Goal: Task Accomplishment & Management: Manage account settings

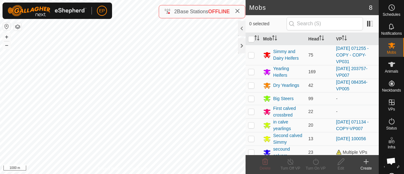
scroll to position [9, 0]
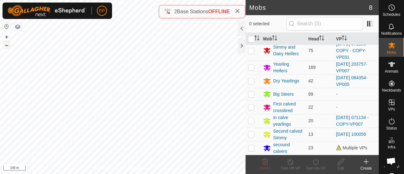
click at [8, 45] on button "–" at bounding box center [7, 45] width 8 height 8
click at [391, 62] on icon at bounding box center [392, 65] width 8 height 8
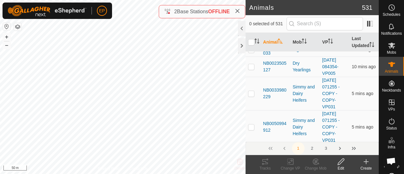
scroll to position [67, 0]
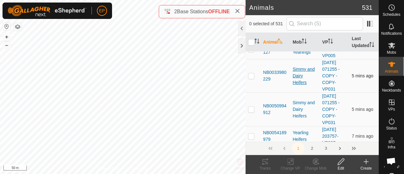
click at [294, 80] on div "Simmy and Dairy Heifers" at bounding box center [305, 76] width 25 height 20
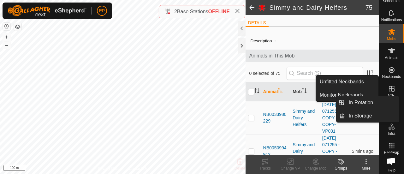
click at [391, 86] on icon at bounding box center [392, 89] width 8 height 8
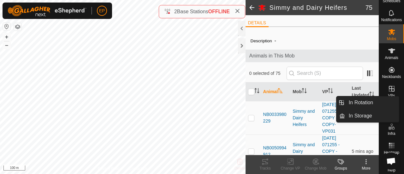
click at [392, 88] on icon at bounding box center [392, 89] width 6 height 6
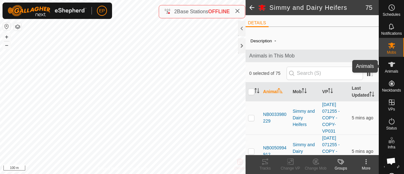
click at [386, 63] on es-animals-svg-icon at bounding box center [391, 64] width 11 height 10
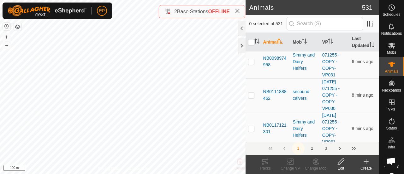
scroll to position [221, 0]
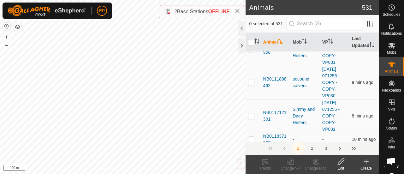
click at [249, 85] on p-checkbox at bounding box center [251, 82] width 6 height 5
checkbox input "true"
click at [251, 118] on p-checkbox at bounding box center [251, 115] width 6 height 5
click at [252, 118] on p-checkbox at bounding box center [251, 115] width 6 height 5
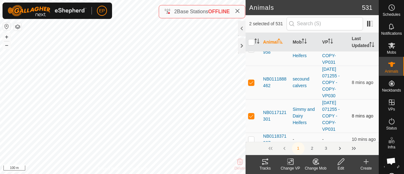
click at [252, 118] on p-checkbox at bounding box center [251, 115] width 6 height 5
checkbox input "false"
click at [291, 166] on div "Change VP" at bounding box center [290, 168] width 25 height 6
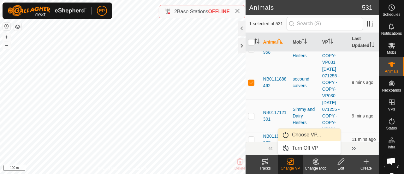
click at [307, 134] on link "Choose VP..." at bounding box center [309, 135] width 63 height 13
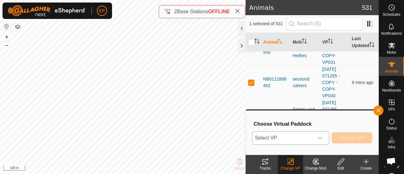
click at [305, 135] on span "Select VP" at bounding box center [283, 138] width 61 height 13
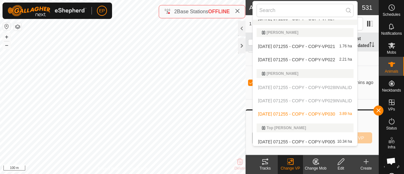
scroll to position [583, 0]
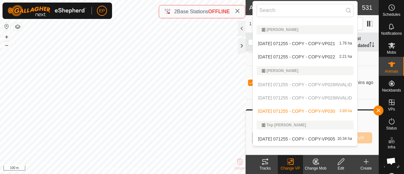
click at [326, 112] on li "[DATE] 071255 - COPY - COPY-VP030 3.89 ha" at bounding box center [305, 111] width 105 height 13
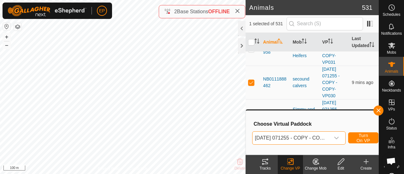
click at [286, 137] on span "[DATE] 071255 - COPY - COPY-VP030" at bounding box center [292, 138] width 78 height 13
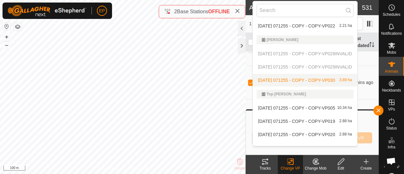
scroll to position [623, 0]
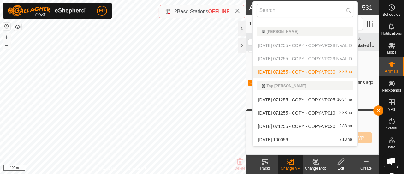
click at [276, 72] on li "[DATE] 071255 - COPY - COPY-VP030 3.89 ha" at bounding box center [305, 72] width 105 height 13
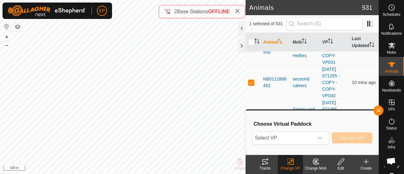
click at [362, 140] on span "Turn On VP" at bounding box center [352, 137] width 25 height 5
click at [291, 139] on span "Select VP" at bounding box center [283, 138] width 61 height 13
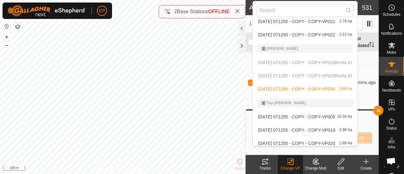
scroll to position [609, 0]
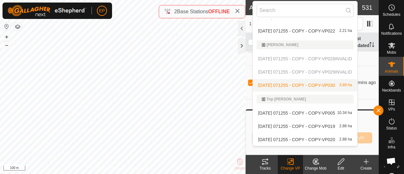
click at [315, 83] on li "[DATE] 071255 - COPY - COPY-VP030 3.89 ha" at bounding box center [305, 85] width 105 height 13
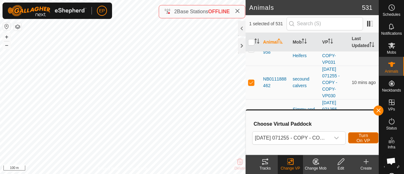
click at [359, 138] on span "Turn On VP" at bounding box center [363, 138] width 15 height 10
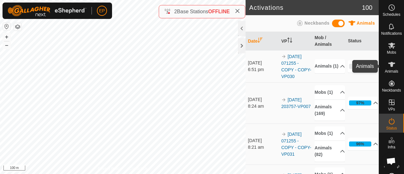
click at [388, 63] on icon at bounding box center [391, 64] width 7 height 5
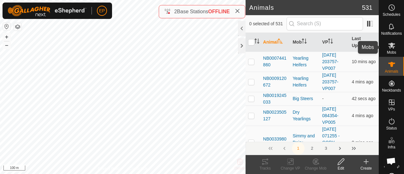
click at [388, 48] on icon at bounding box center [392, 46] width 8 height 8
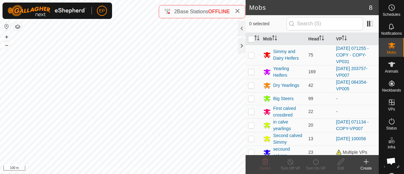
scroll to position [9, 0]
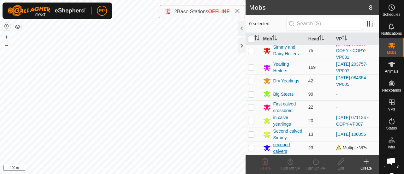
click at [279, 144] on div "secound calvers" at bounding box center [288, 147] width 30 height 13
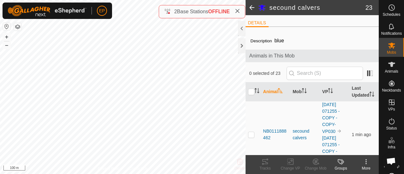
click at [366, 160] on icon at bounding box center [366, 162] width 8 height 8
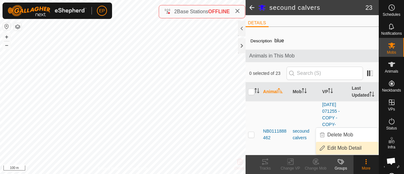
click at [354, 147] on link "Edit Mob Detail" at bounding box center [347, 148] width 63 height 13
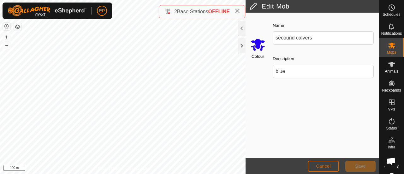
click at [325, 165] on span "Cancel" at bounding box center [323, 166] width 15 height 5
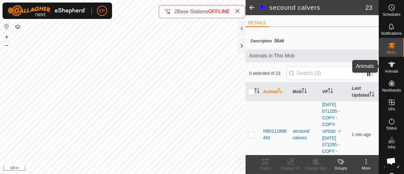
click at [390, 69] on span "Animals" at bounding box center [392, 71] width 14 height 4
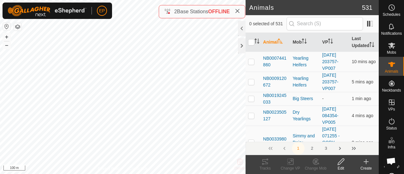
click at [390, 69] on span "Animals" at bounding box center [392, 71] width 14 height 4
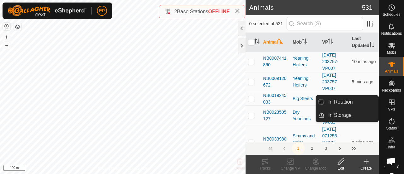
click at [392, 103] on icon at bounding box center [392, 102] width 6 height 6
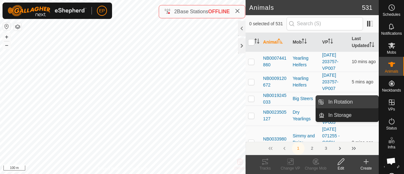
click at [342, 99] on link "In Rotation" at bounding box center [352, 102] width 54 height 13
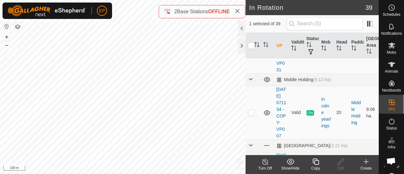
scroll to position [1184, 0]
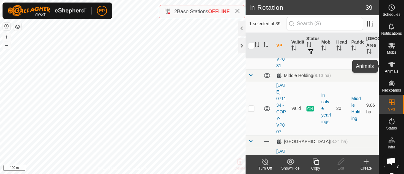
click at [390, 63] on icon at bounding box center [391, 64] width 7 height 5
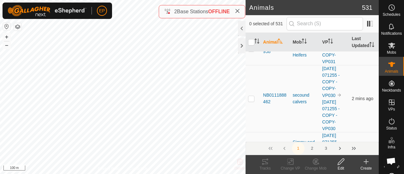
scroll to position [227, 0]
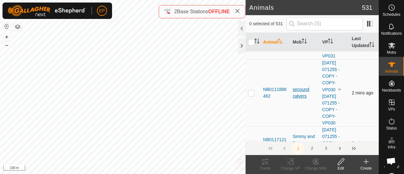
click at [298, 97] on div "secound calvers" at bounding box center [305, 92] width 25 height 13
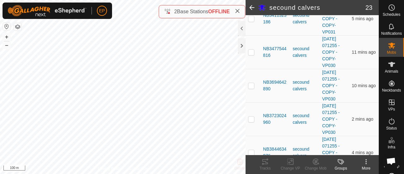
scroll to position [753, 0]
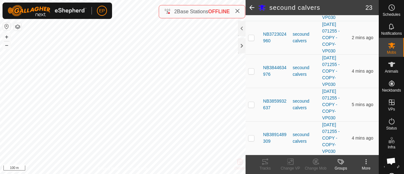
click at [364, 162] on icon at bounding box center [366, 162] width 8 height 8
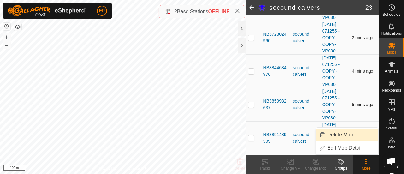
click at [373, 111] on td "5 mins ago" at bounding box center [364, 104] width 30 height 33
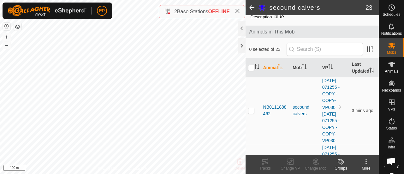
scroll to position [0, 0]
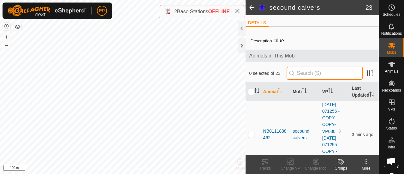
click at [297, 75] on input "text" at bounding box center [325, 73] width 76 height 13
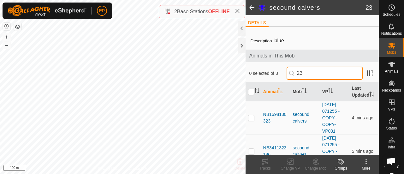
type input "2"
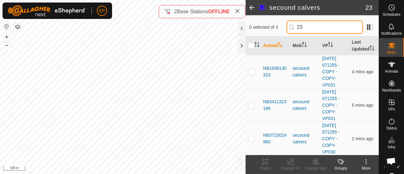
scroll to position [52, 0]
type input "2"
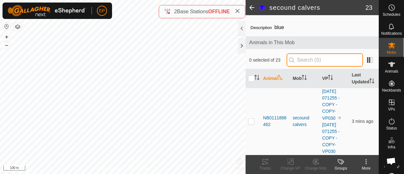
scroll to position [0, 0]
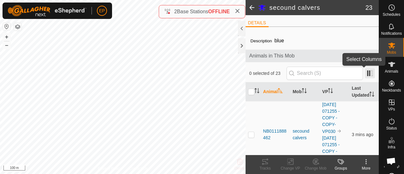
click at [366, 73] on span at bounding box center [370, 73] width 10 height 10
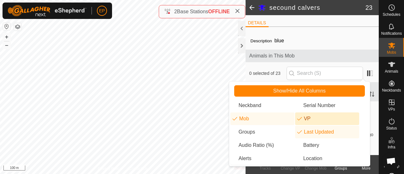
click at [314, 118] on li "VP" at bounding box center [327, 118] width 64 height 13
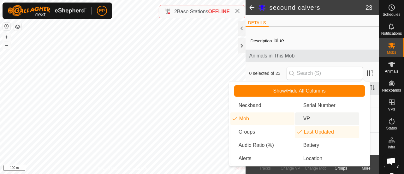
click at [314, 118] on li "VP" at bounding box center [327, 118] width 64 height 13
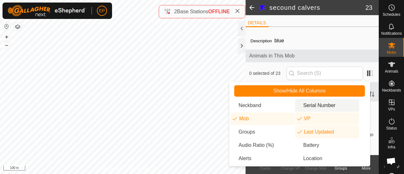
click at [354, 42] on div "Description blue" at bounding box center [312, 41] width 123 height 8
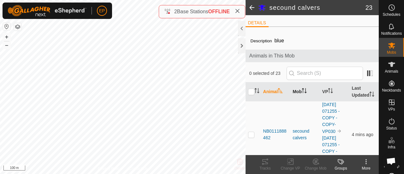
click at [297, 96] on th "Mob" at bounding box center [305, 91] width 30 height 19
click at [326, 94] on th "VP" at bounding box center [335, 91] width 30 height 19
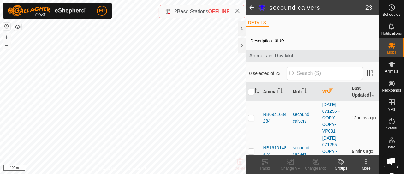
click at [326, 94] on th "VP" at bounding box center [335, 91] width 30 height 19
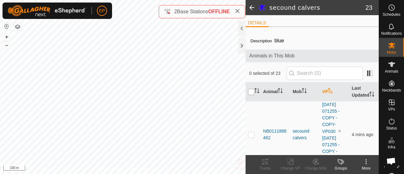
click at [251, 95] on input "checkbox" at bounding box center [251, 92] width 6 height 6
checkbox input "true"
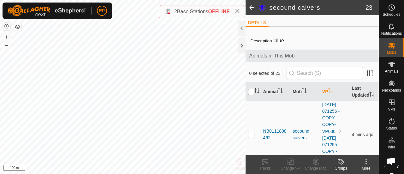
checkbox input "true"
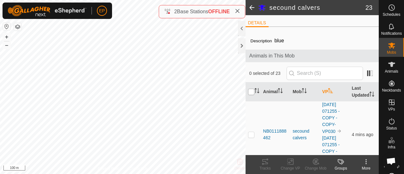
checkbox input "true"
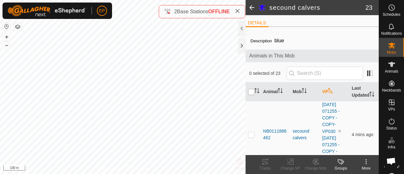
checkbox input "true"
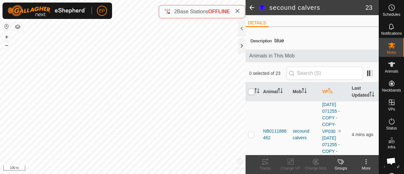
checkbox input "true"
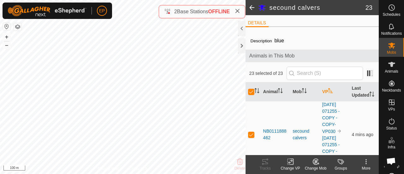
click at [291, 165] on icon at bounding box center [291, 162] width 3 height 6
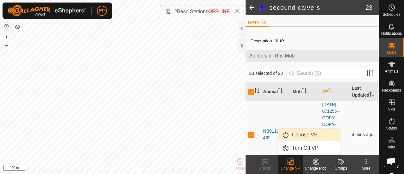
click at [301, 135] on link "Choose VP..." at bounding box center [309, 135] width 63 height 13
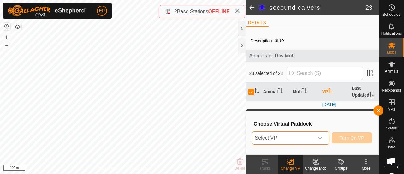
click at [303, 136] on span "Select VP" at bounding box center [283, 138] width 61 height 13
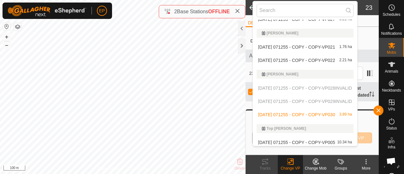
scroll to position [610, 0]
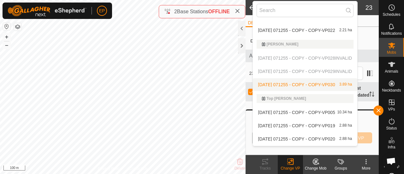
click at [316, 86] on li "[DATE] 071255 - COPY - COPY-VP030 3.89 ha" at bounding box center [305, 84] width 105 height 13
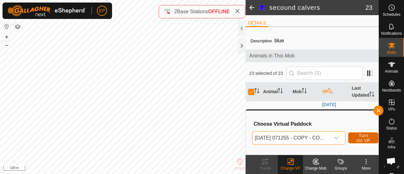
click at [362, 136] on span "Turn On VP" at bounding box center [363, 138] width 15 height 10
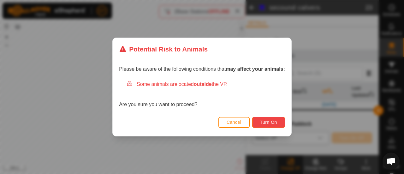
click at [264, 122] on span "Turn On" at bounding box center [268, 122] width 17 height 5
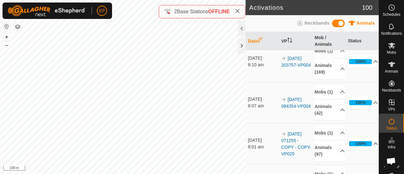
scroll to position [520, 0]
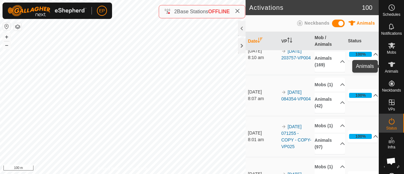
click at [388, 65] on icon at bounding box center [392, 65] width 8 height 8
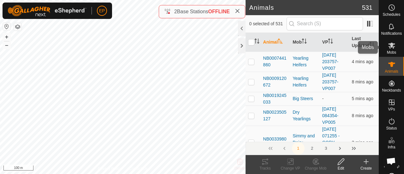
click at [390, 50] on es-mob-svg-icon at bounding box center [391, 45] width 11 height 10
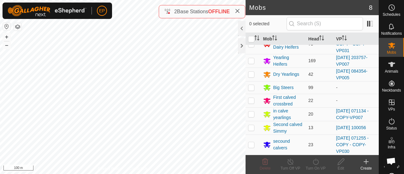
scroll to position [16, 0]
click at [390, 69] on es-animals-svg-icon at bounding box center [391, 64] width 11 height 10
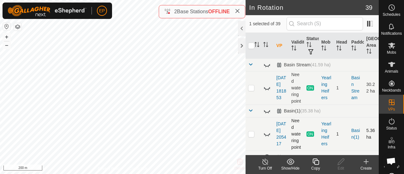
checkbox input "false"
checkbox input "true"
click at [316, 166] on div "Copy" at bounding box center [315, 168] width 25 height 6
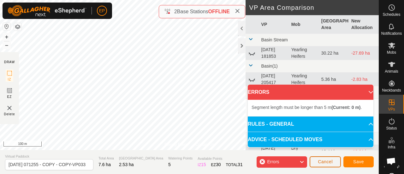
click at [327, 160] on span "Cancel" at bounding box center [325, 161] width 15 height 5
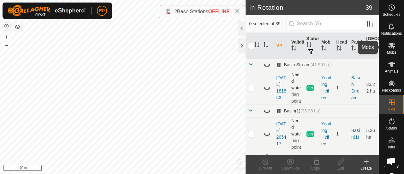
click at [388, 53] on span "Mobs" at bounding box center [391, 53] width 9 height 4
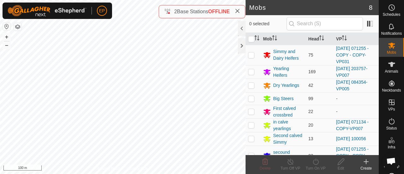
scroll to position [16, 0]
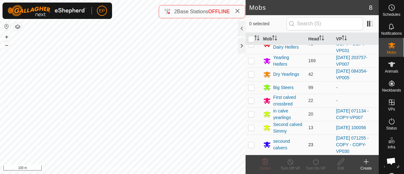
click at [251, 146] on p-checkbox at bounding box center [251, 144] width 6 height 5
checkbox input "true"
click at [315, 161] on icon at bounding box center [316, 162] width 8 height 8
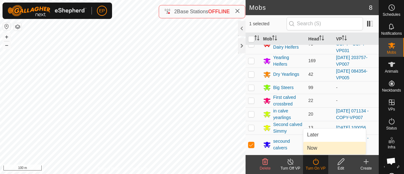
click at [319, 147] on link "Now" at bounding box center [334, 148] width 63 height 13
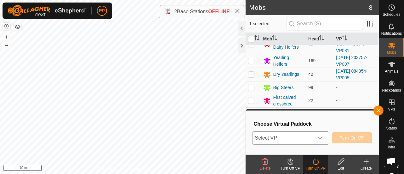
click at [302, 142] on span "Select VP" at bounding box center [283, 138] width 61 height 13
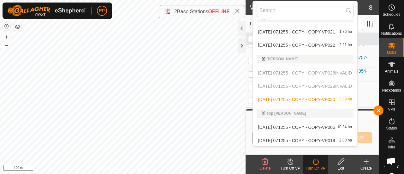
scroll to position [602, 0]
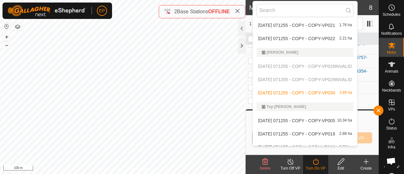
click at [309, 66] on p-selectitem "[DATE] 071255 - COPY - COPY-VP028 INVALID" at bounding box center [305, 66] width 105 height 13
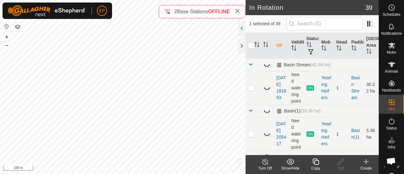
checkbox input "true"
checkbox input "false"
checkbox input "true"
click at [316, 163] on icon at bounding box center [316, 162] width 8 height 8
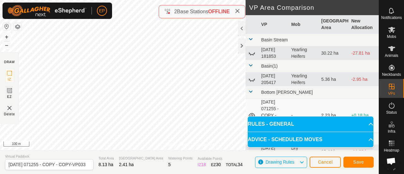
scroll to position [20, 0]
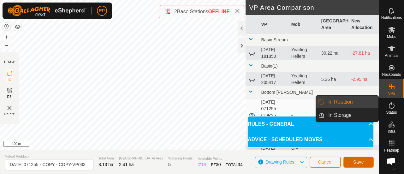
click at [356, 161] on span "Save" at bounding box center [358, 161] width 11 height 5
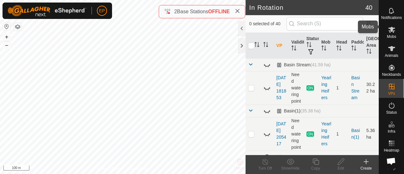
click at [389, 27] on icon at bounding box center [392, 30] width 8 height 8
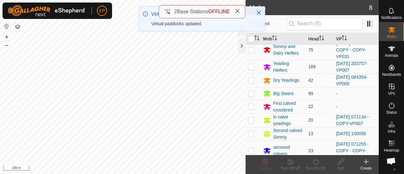
scroll to position [16, 0]
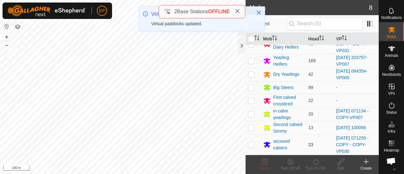
click at [251, 142] on p-checkbox at bounding box center [251, 144] width 6 height 5
checkbox input "true"
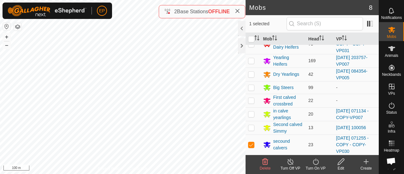
click at [317, 163] on icon at bounding box center [316, 162] width 8 height 8
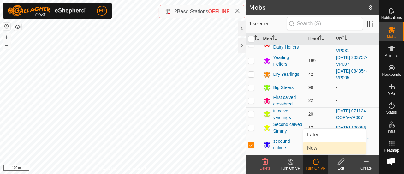
click at [318, 147] on link "Now" at bounding box center [334, 148] width 63 height 13
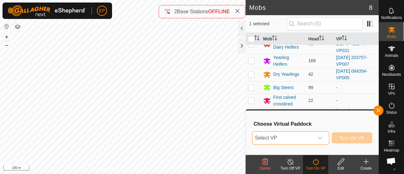
click at [312, 139] on span "Select VP" at bounding box center [283, 138] width 61 height 13
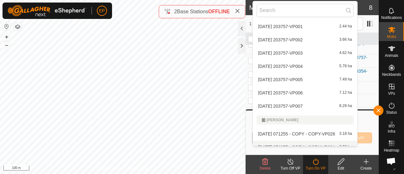
scroll to position [353, 0]
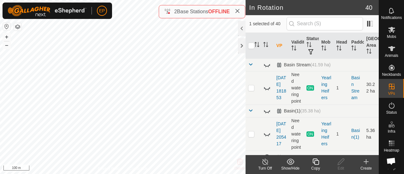
checkbox input "true"
checkbox input "false"
checkbox input "true"
checkbox input "false"
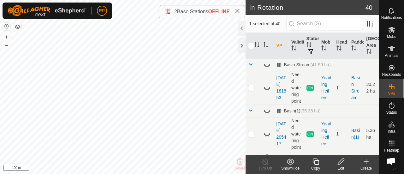
checkbox input "true"
checkbox input "false"
checkbox input "true"
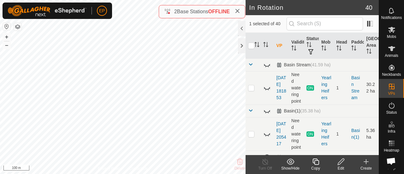
checkbox input "true"
checkbox input "false"
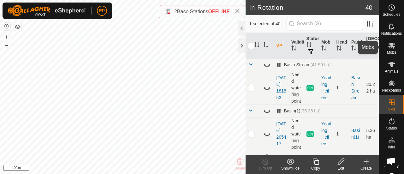
drag, startPoint x: 389, startPoint y: 46, endPoint x: 395, endPoint y: 69, distance: 23.3
click at [395, 69] on nav "Schedules Notifications Mobs Animals Neckbands VPs Status Infra Heatmap Help" at bounding box center [391, 87] width 25 height 174
click at [388, 43] on icon at bounding box center [392, 46] width 8 height 8
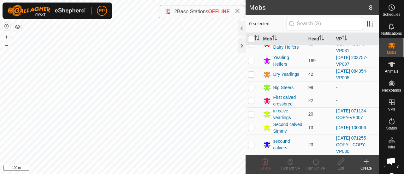
scroll to position [16, 0]
click at [252, 146] on p-checkbox at bounding box center [251, 144] width 6 height 5
checkbox input "true"
click at [314, 162] on icon at bounding box center [316, 162] width 8 height 8
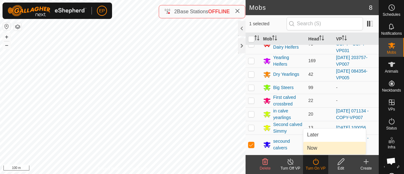
click at [313, 148] on link "Now" at bounding box center [334, 148] width 63 height 13
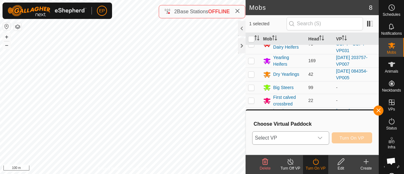
click at [314, 136] on span "Select VP" at bounding box center [283, 138] width 61 height 13
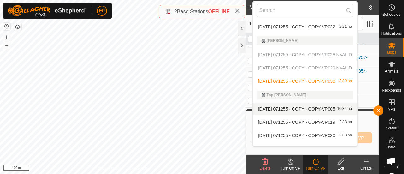
scroll to position [636, 0]
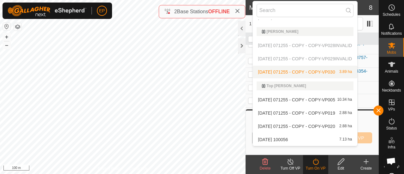
click at [279, 31] on div "[PERSON_NAME]" at bounding box center [305, 32] width 87 height 4
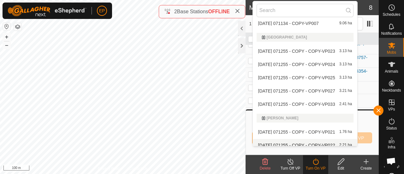
scroll to position [514, 0]
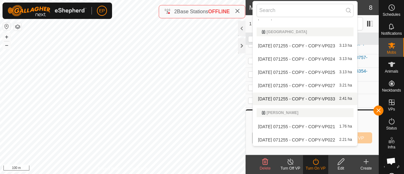
click at [330, 101] on li "[DATE] 071255 - COPY - COPY-VP033 2.41 ha" at bounding box center [305, 99] width 105 height 13
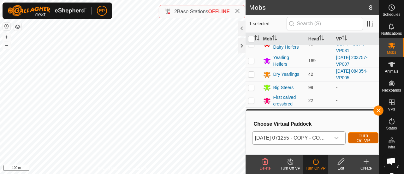
click at [364, 139] on span "Turn On VP" at bounding box center [363, 138] width 15 height 10
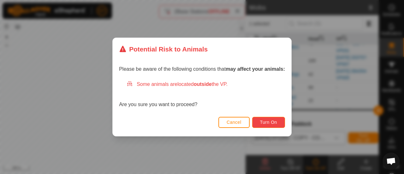
click at [270, 122] on span "Turn On" at bounding box center [268, 122] width 17 height 5
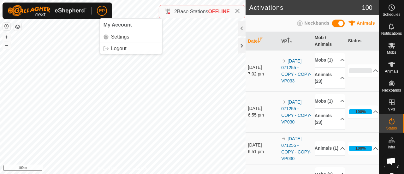
scroll to position [2, 0]
